Goal: Complete application form

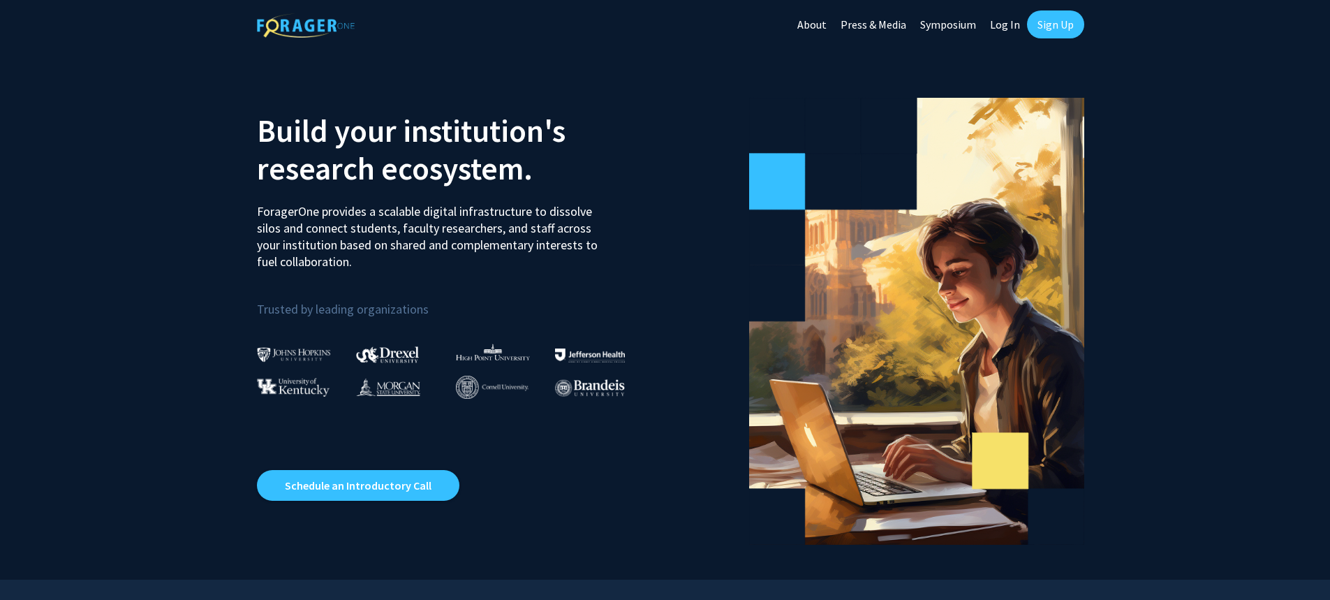
click at [1006, 19] on link "Log In" at bounding box center [1005, 24] width 44 height 49
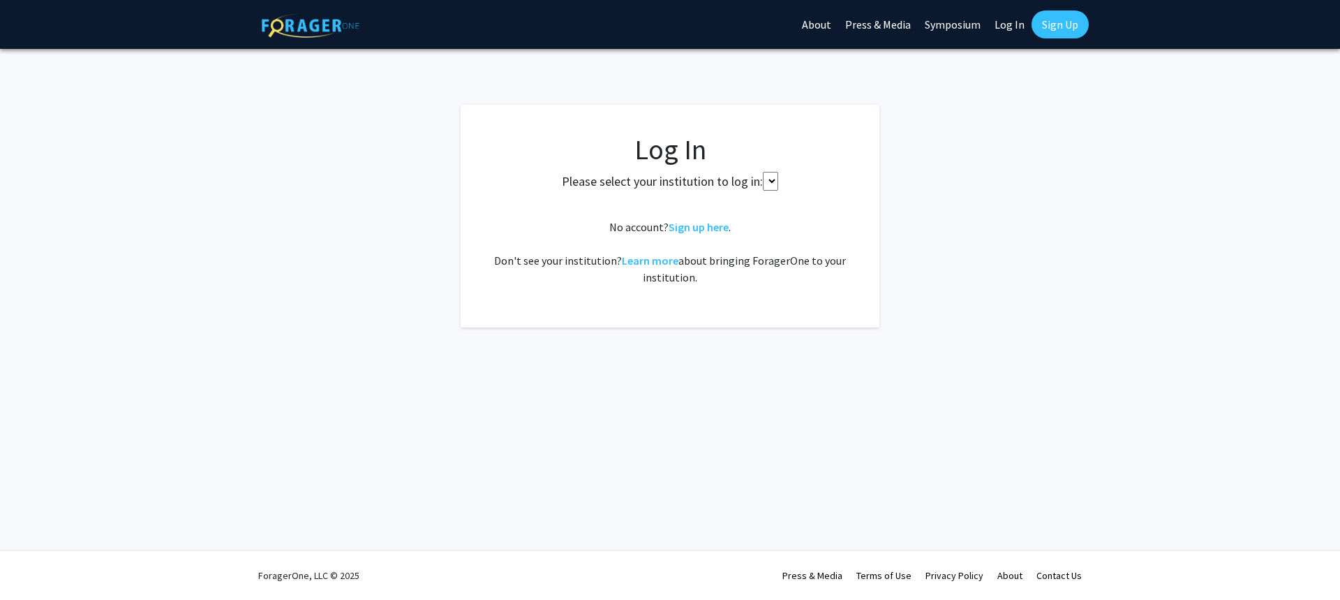
select select
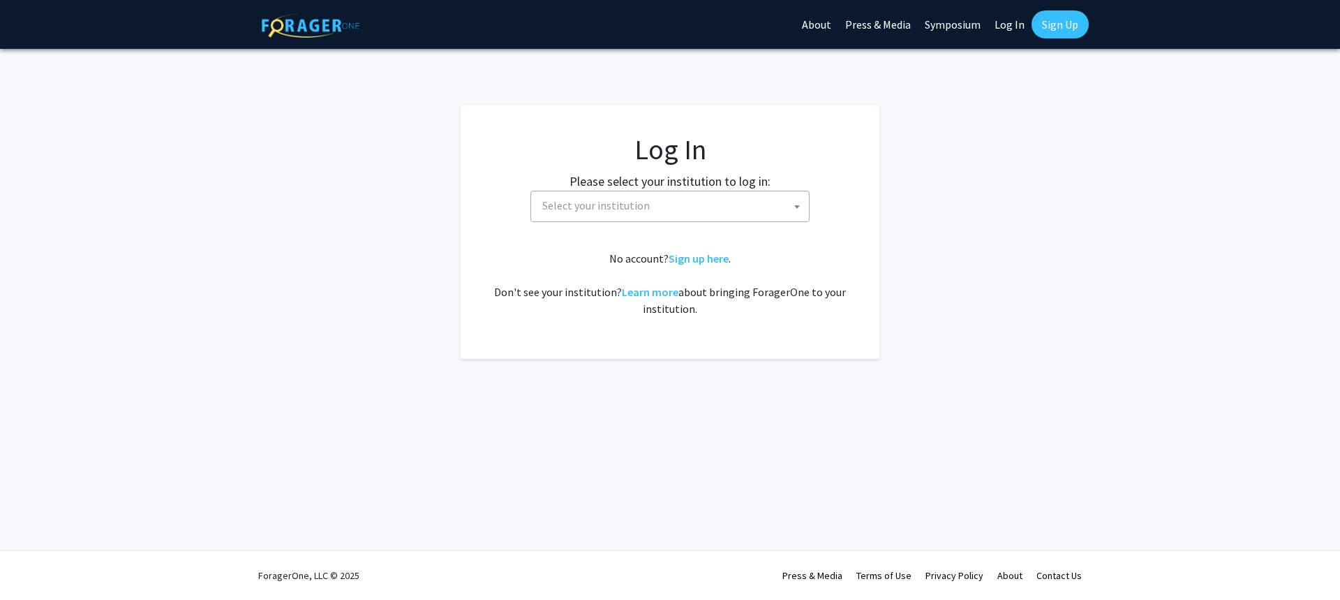
click at [665, 209] on span "Select your institution" at bounding box center [673, 205] width 272 height 29
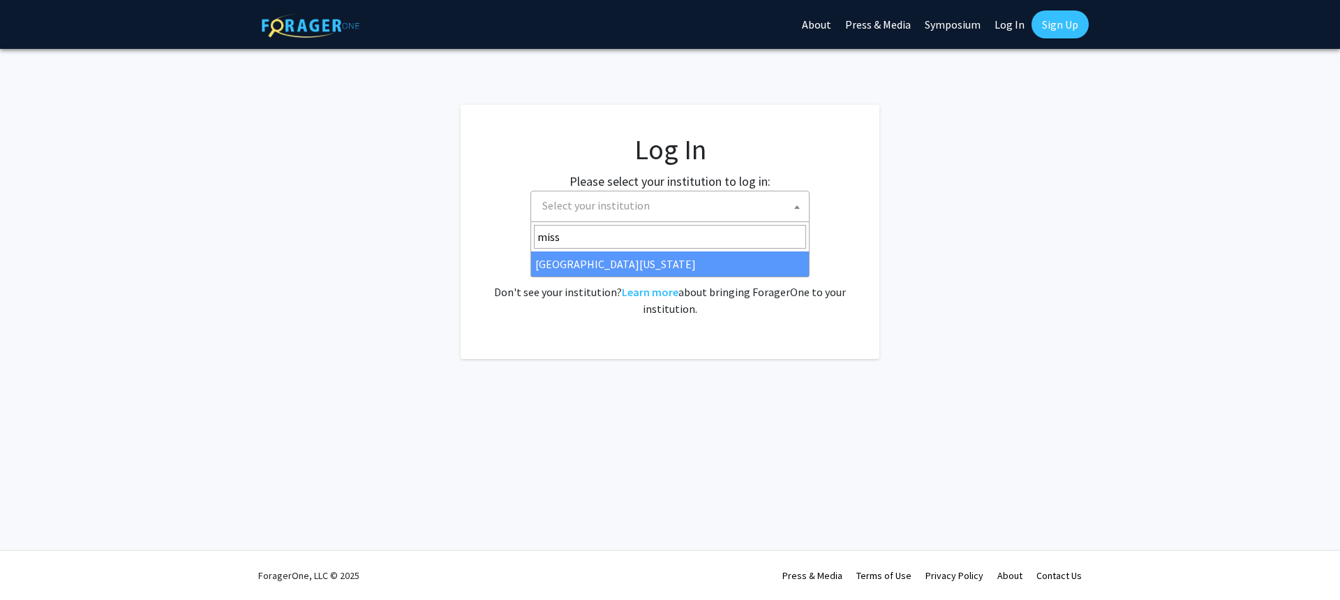
type input "miss"
select select "33"
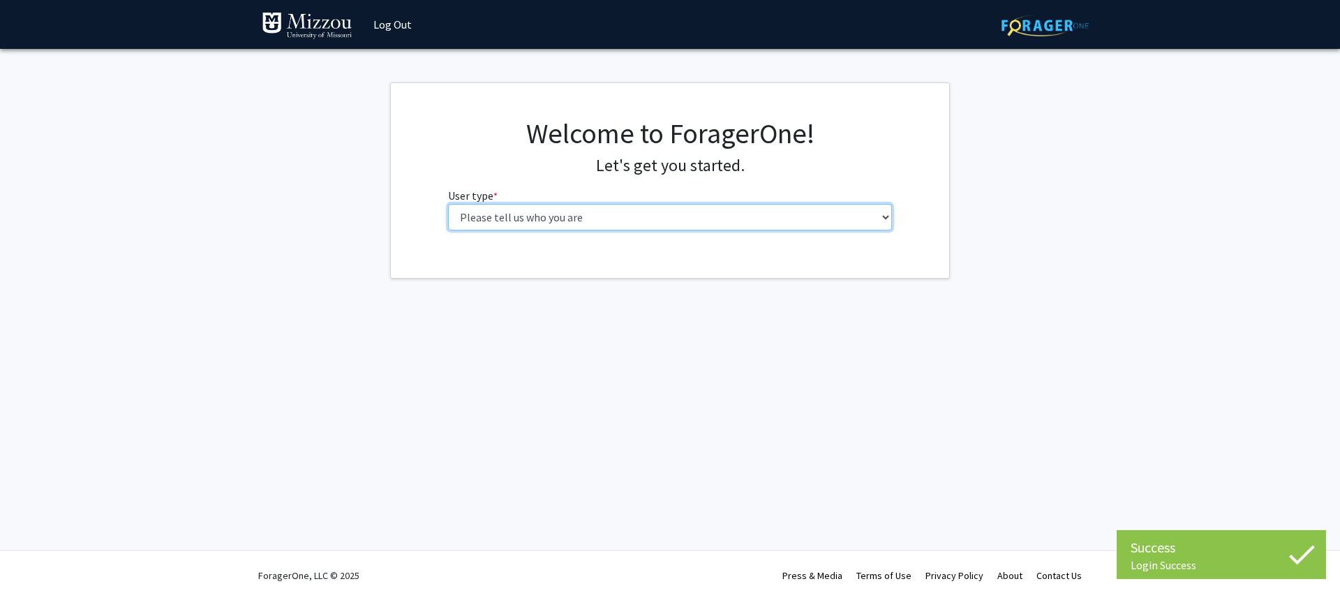
click at [786, 220] on select "Please tell us who you are Undergraduate Student Master's Student Doctoral Cand…" at bounding box center [670, 217] width 445 height 27
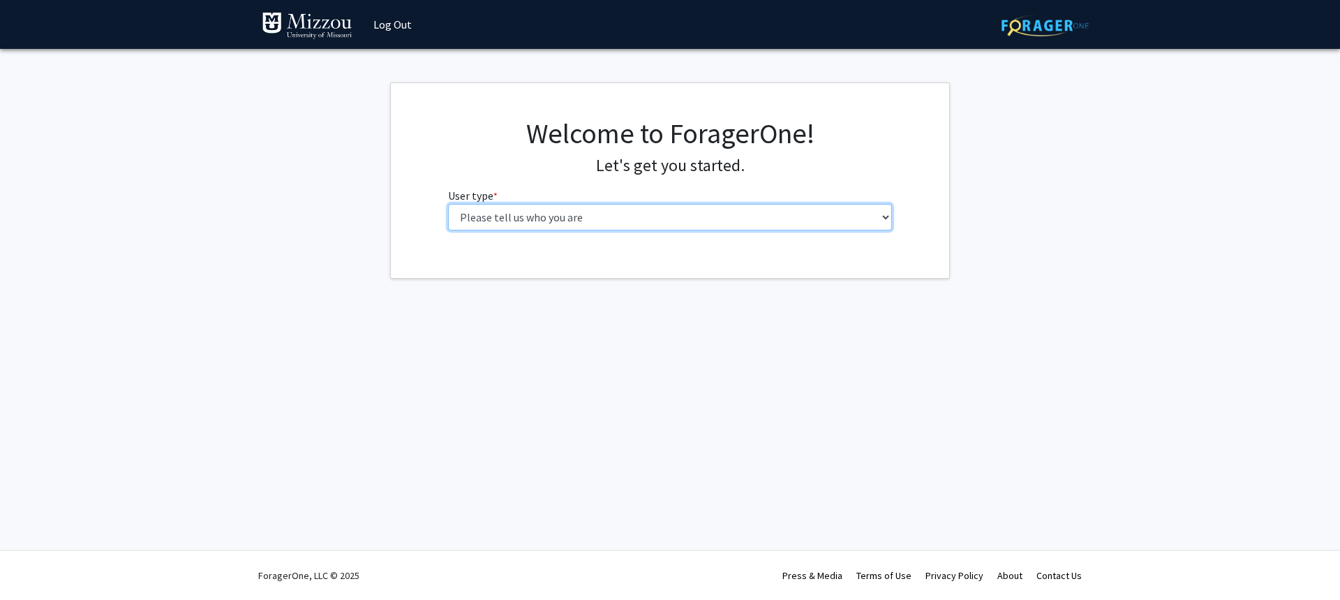
select select "5: faculty"
click at [448, 204] on select "Please tell us who you are Undergraduate Student Master's Student Doctoral Cand…" at bounding box center [670, 217] width 445 height 27
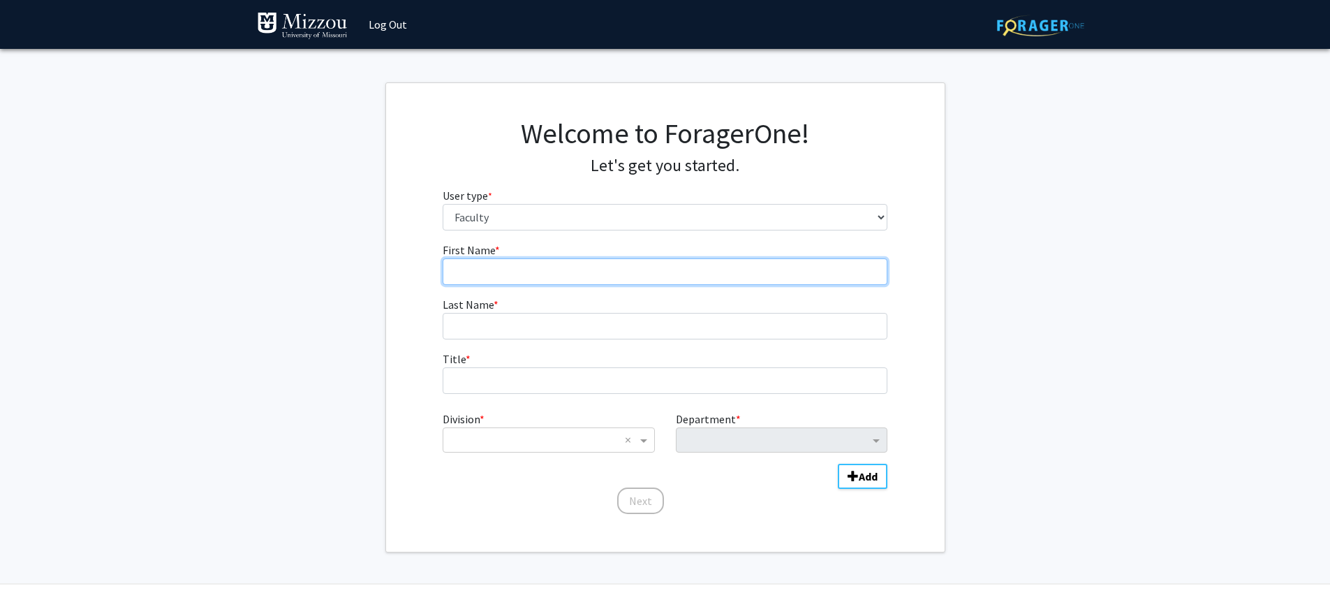
click at [572, 280] on input "First Name * required" at bounding box center [665, 271] width 445 height 27
type input "Norman"
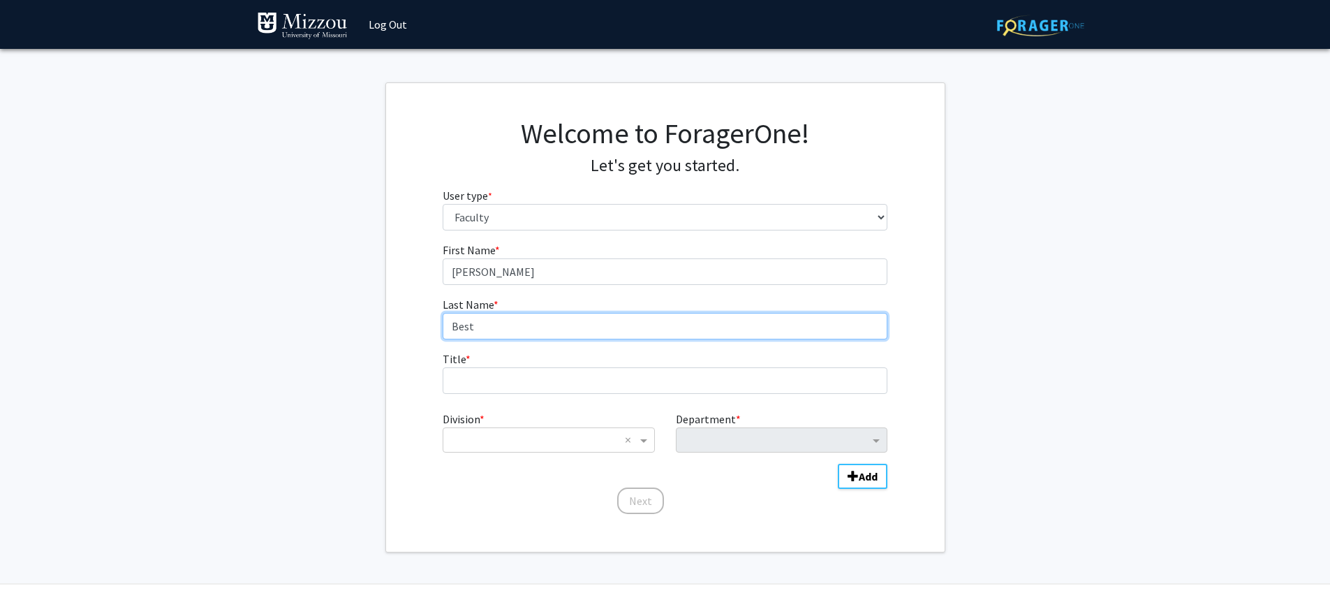
type input "Best"
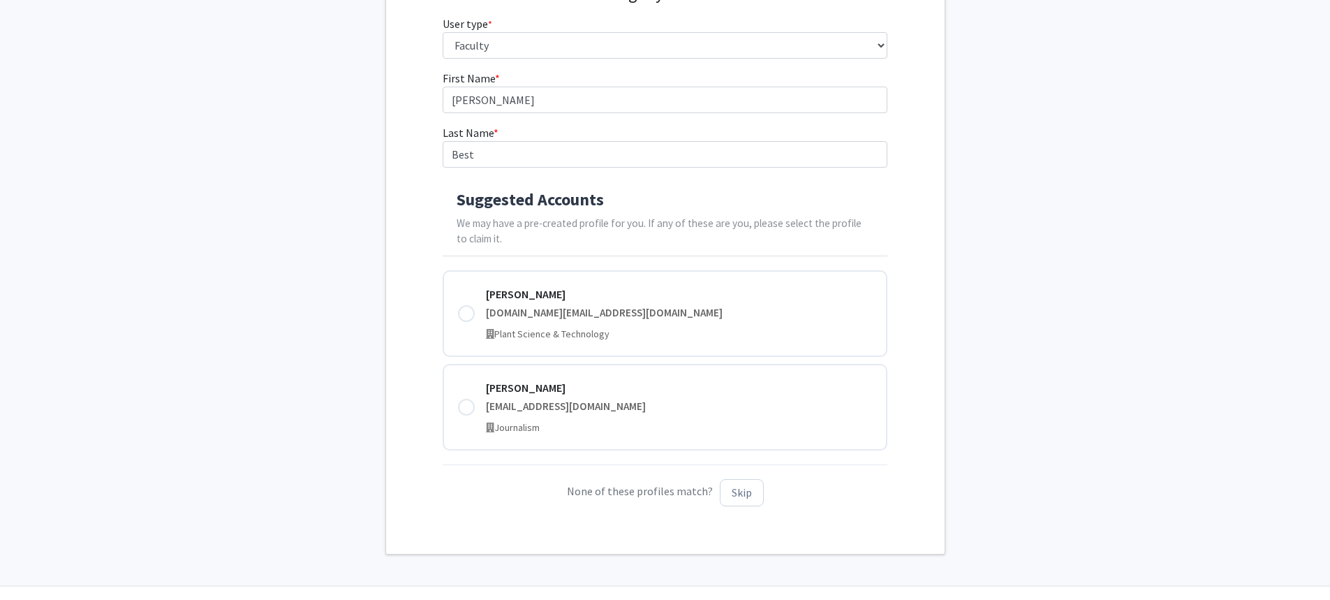
scroll to position [172, 0]
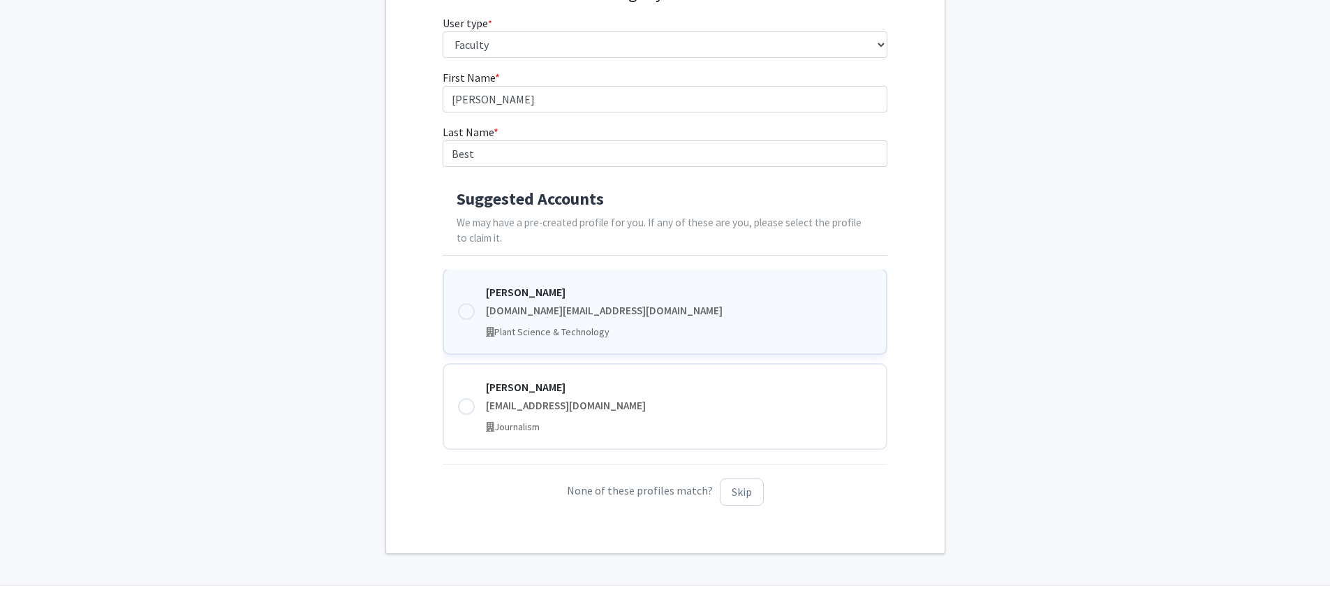
click at [470, 304] on div at bounding box center [466, 311] width 17 height 17
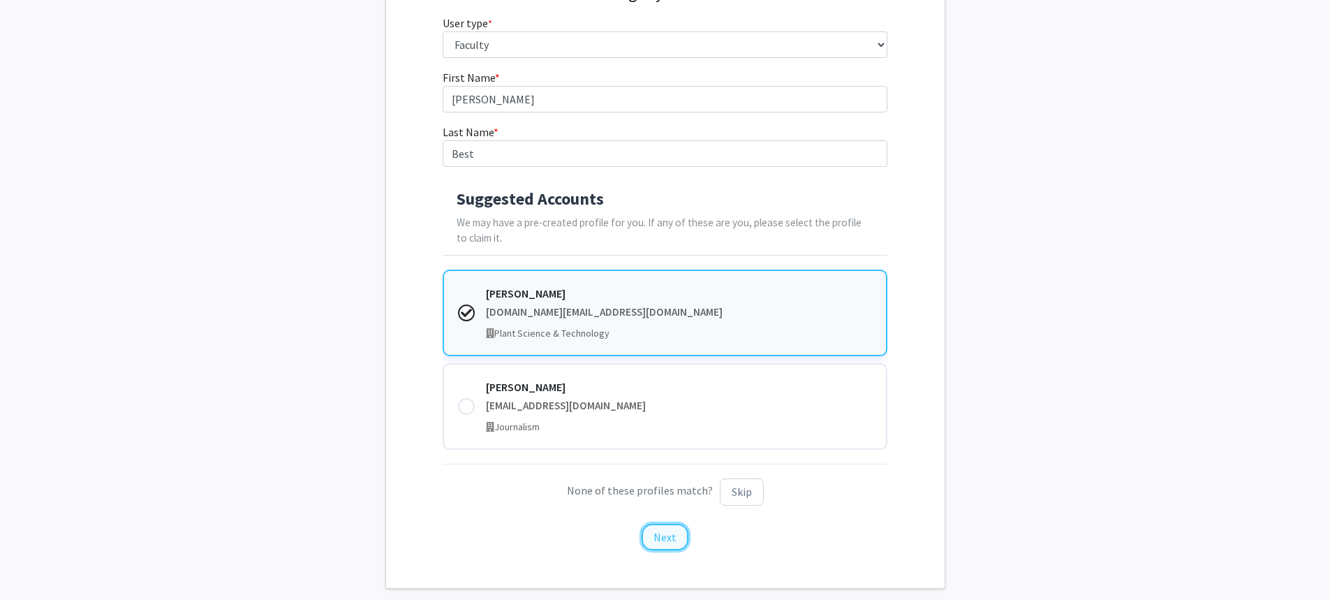
click at [665, 538] on button "Next" at bounding box center [664, 537] width 47 height 27
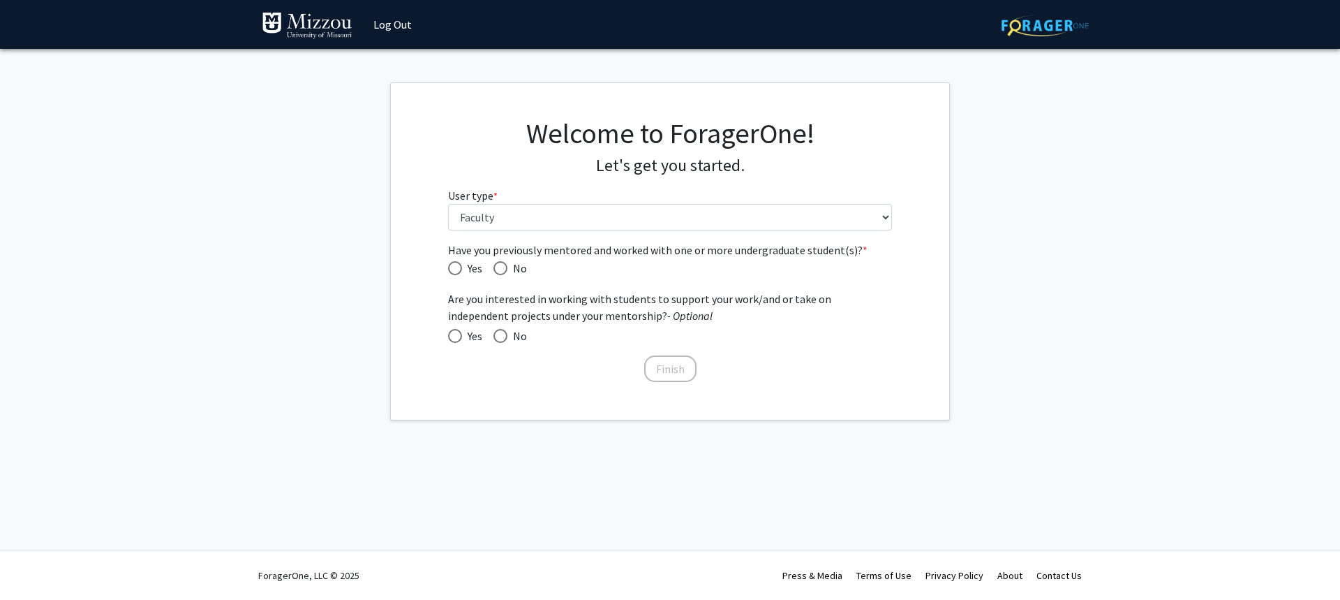
click at [459, 267] on span "Have you previously mentored and worked with one or more undergraduate student(…" at bounding box center [455, 268] width 14 height 14
click at [459, 267] on input "Yes" at bounding box center [455, 268] width 14 height 14
radio input "true"
click at [457, 341] on span at bounding box center [455, 336] width 14 height 14
click at [457, 341] on input "Yes" at bounding box center [455, 336] width 14 height 14
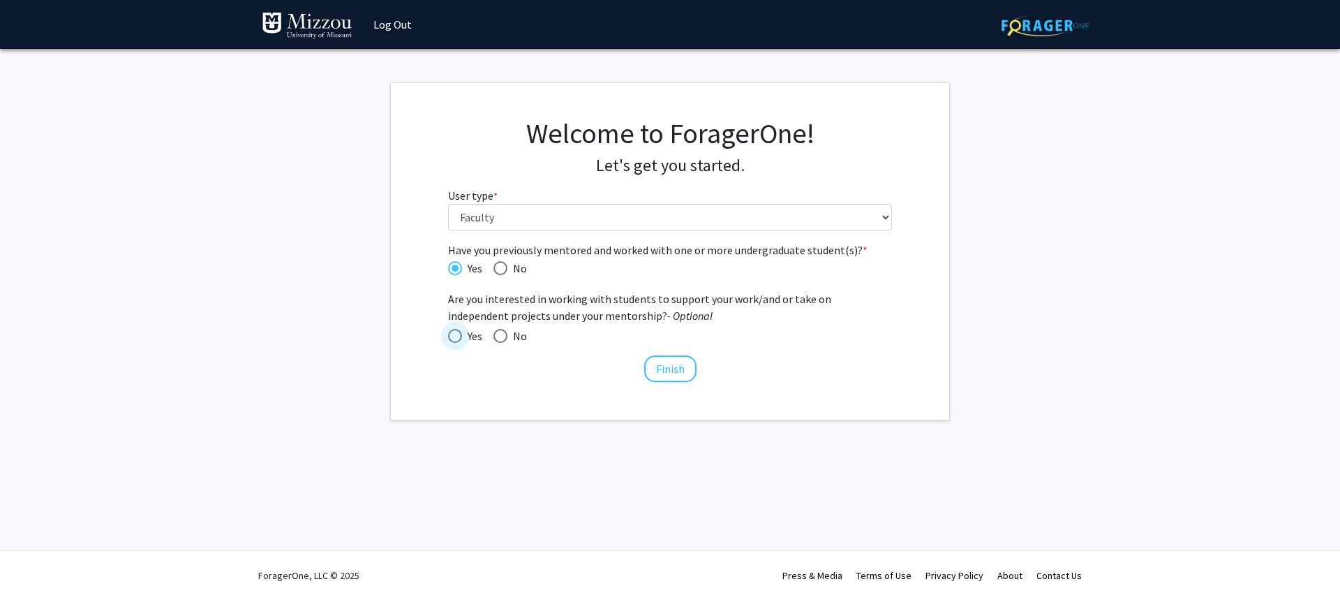
radio input "true"
click at [683, 372] on button "Finish" at bounding box center [670, 368] width 52 height 27
